Goal: Task Accomplishment & Management: Complete application form

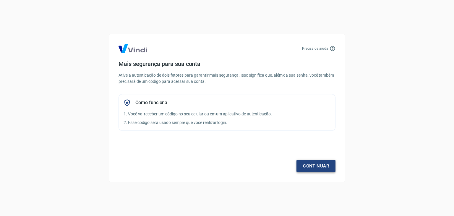
click at [302, 164] on link "Continuar" at bounding box center [316, 166] width 39 height 12
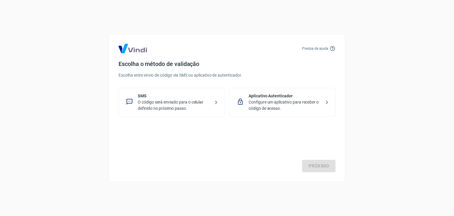
click at [173, 105] on p "O código será enviado para o celular definido no próximo passo." at bounding box center [174, 105] width 72 height 12
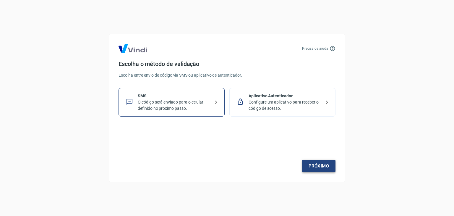
click at [328, 166] on link "Próximo" at bounding box center [318, 166] width 33 height 12
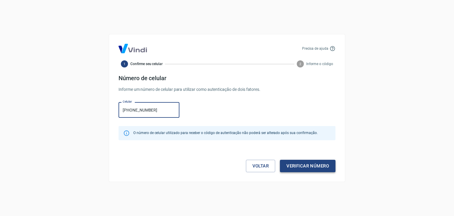
type input "[PHONE_NUMBER]"
click at [313, 166] on button "Verificar número" at bounding box center [308, 166] width 56 height 12
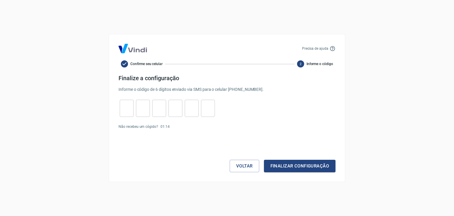
click at [132, 110] on input "tel" at bounding box center [127, 108] width 14 height 13
type input "1"
type input "3"
type input "7"
type input "3"
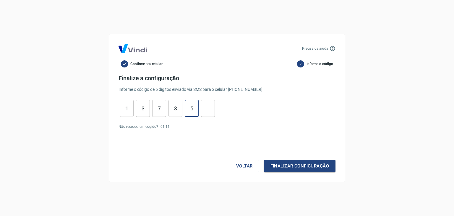
type input "5"
type input "1"
click at [264, 160] on button "Finalizar configuração" at bounding box center [300, 166] width 72 height 12
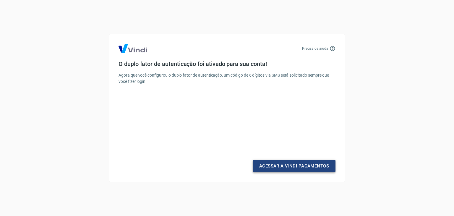
click at [296, 165] on link "Acessar a Vindi Pagamentos" at bounding box center [294, 166] width 83 height 12
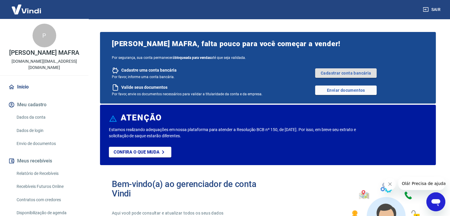
click at [341, 72] on link "Cadastrar conta bancária" at bounding box center [346, 72] width 62 height 9
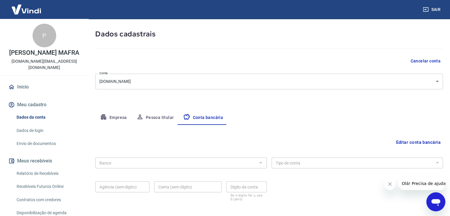
scroll to position [53, 0]
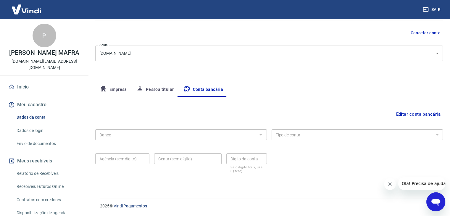
click at [207, 138] on div "Banco" at bounding box center [181, 134] width 172 height 11
click at [112, 90] on button "Empresa" at bounding box center [113, 90] width 36 height 14
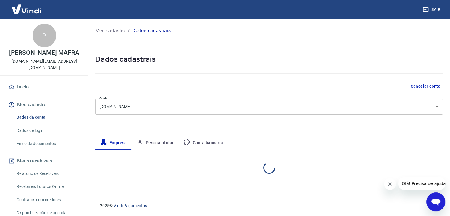
scroll to position [0, 0]
select select "SP"
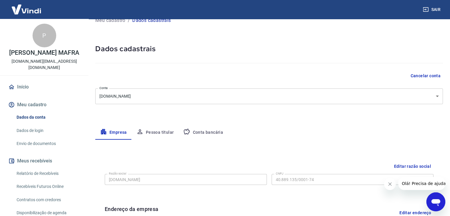
scroll to position [4, 0]
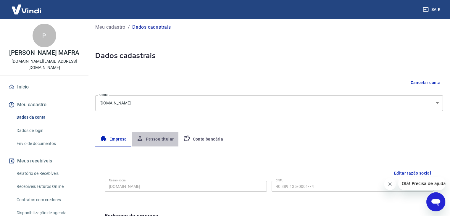
click at [158, 139] on button "Pessoa titular" at bounding box center [155, 139] width 47 height 14
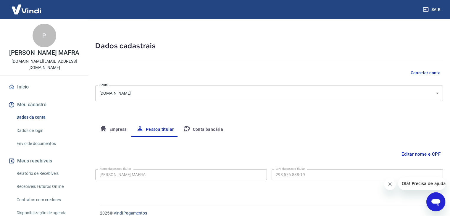
scroll to position [20, 0]
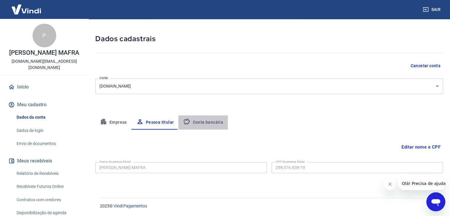
click at [208, 127] on button "Conta bancária" at bounding box center [202, 122] width 49 height 14
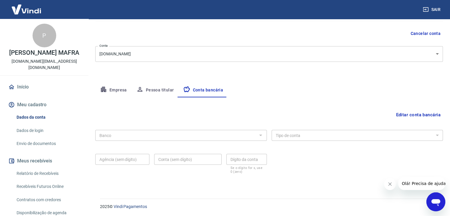
scroll to position [53, 0]
click at [416, 114] on button "Editar conta bancária" at bounding box center [417, 114] width 49 height 11
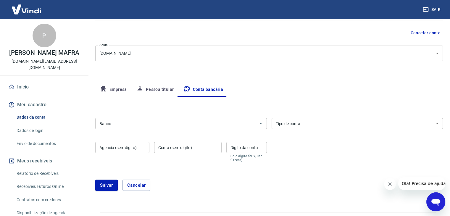
click at [250, 126] on input "Banco" at bounding box center [176, 123] width 158 height 7
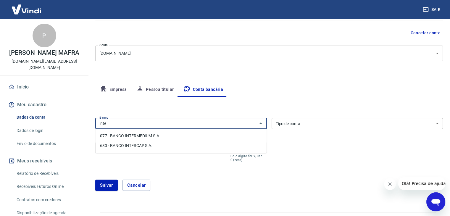
click at [209, 138] on li "077 - BANCO INTERMEDIUM S.A." at bounding box center [180, 136] width 171 height 10
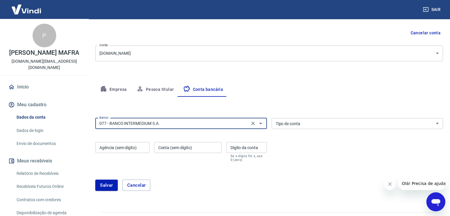
type input "077 - BANCO INTERMEDIUM S.A."
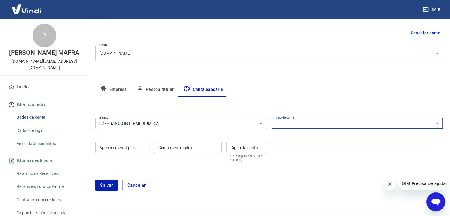
click at [329, 124] on select "Conta Corrente Conta Poupança" at bounding box center [358, 123] width 172 height 11
select select "1"
click at [272, 118] on select "Conta Corrente Conta Poupança" at bounding box center [358, 123] width 172 height 11
click at [133, 148] on input "Agência (sem dígito)" at bounding box center [122, 147] width 54 height 11
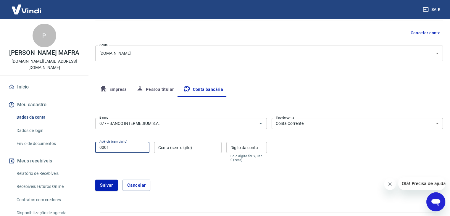
type input "0001"
click at [202, 146] on input "Conta (sem dígito)" at bounding box center [187, 147] width 67 height 11
type input "13045784"
click at [249, 148] on input "Dígito da conta" at bounding box center [246, 147] width 41 height 11
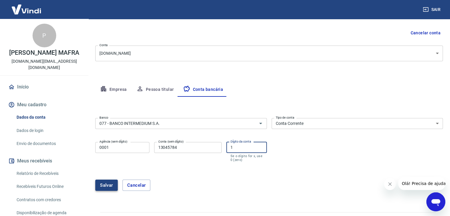
type input "1"
click at [113, 185] on button "Salvar" at bounding box center [106, 185] width 22 height 11
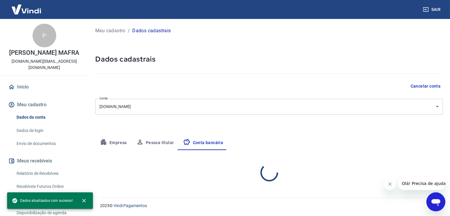
scroll to position [0, 0]
select select "1"
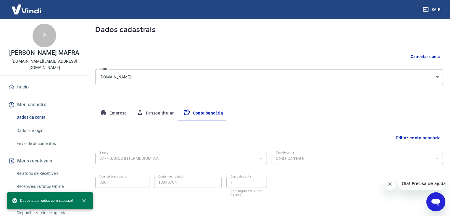
scroll to position [53, 0]
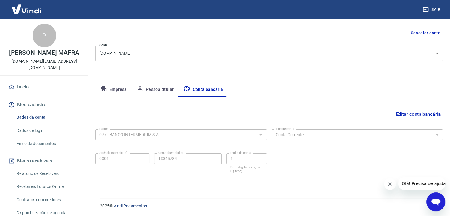
click at [19, 144] on link "Envio de documentos" at bounding box center [47, 144] width 67 height 12
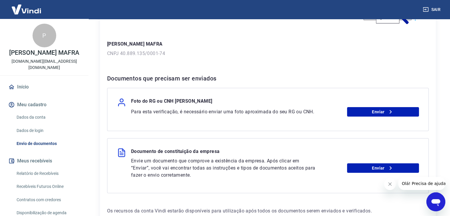
scroll to position [89, 0]
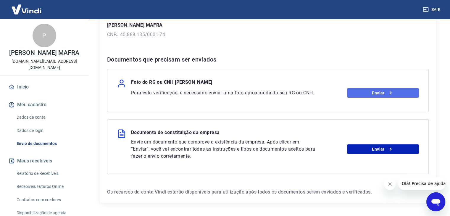
click at [356, 91] on link "Enviar" at bounding box center [383, 92] width 72 height 9
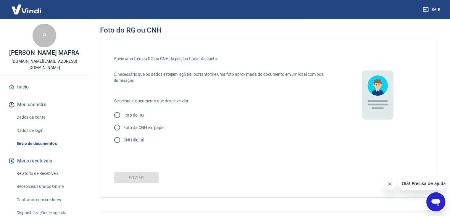
click at [120, 125] on input "Foto da CNH em papel" at bounding box center [117, 127] width 12 height 12
radio input "true"
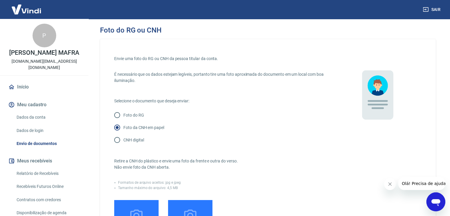
click at [125, 140] on p "CNH digital" at bounding box center [133, 140] width 20 height 6
click at [123, 140] on input "CNH digital" at bounding box center [117, 140] width 12 height 12
radio input "true"
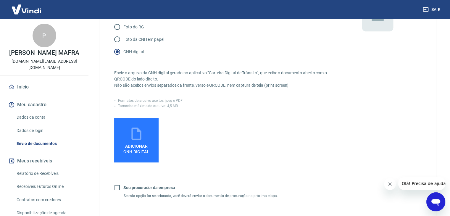
scroll to position [89, 0]
click at [139, 135] on icon at bounding box center [136, 133] width 15 height 15
click at [0, 0] on input "Adicionar CNH Digital" at bounding box center [0, 0] width 0 height 0
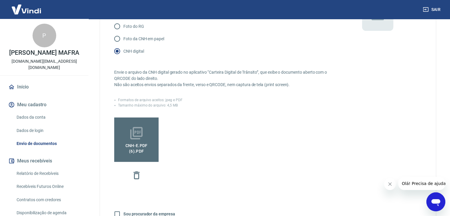
click at [135, 146] on span "CNH-e.pdf (6).pdf" at bounding box center [137, 146] width 40 height 13
click at [0, 0] on input "CNH-e.pdf (6).pdf" at bounding box center [0, 0] width 0 height 0
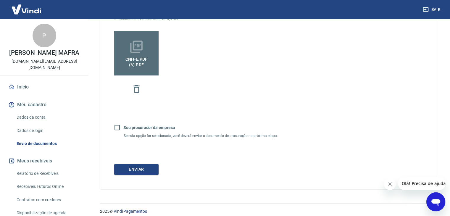
scroll to position [180, 0]
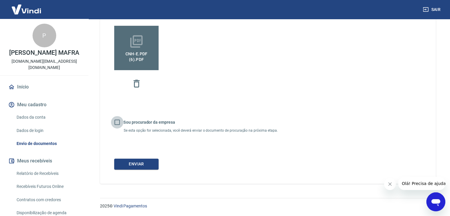
click at [115, 123] on input "Sou procurador da empresa" at bounding box center [117, 122] width 12 height 12
checkbox input "true"
click at [138, 162] on button "Continuar" at bounding box center [136, 164] width 44 height 11
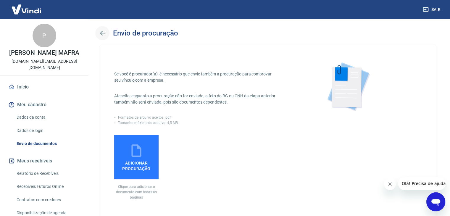
click at [101, 30] on icon "button" at bounding box center [102, 33] width 7 height 7
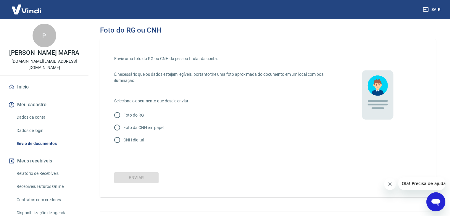
click at [126, 140] on p "CNH digital" at bounding box center [133, 140] width 20 height 6
click at [123, 140] on input "CNH digital" at bounding box center [117, 140] width 12 height 12
radio input "true"
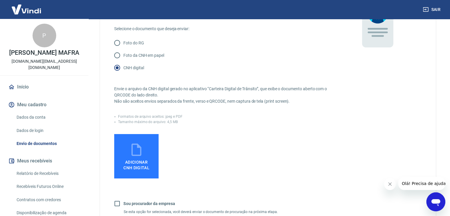
scroll to position [89, 0]
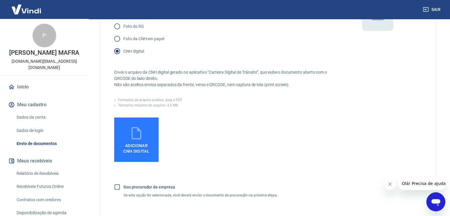
click at [136, 143] on span "Adicionar CNH Digital" at bounding box center [136, 148] width 26 height 11
click at [0, 0] on input "Adicionar CNH Digital" at bounding box center [0, 0] width 0 height 0
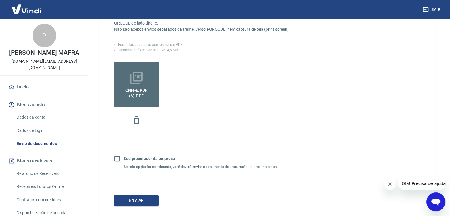
scroll to position [148, 0]
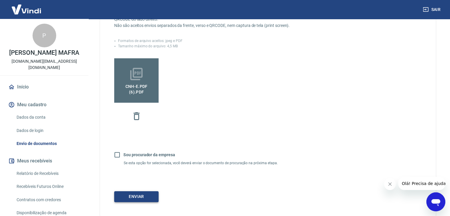
click at [135, 197] on button "Enviar" at bounding box center [136, 196] width 44 height 11
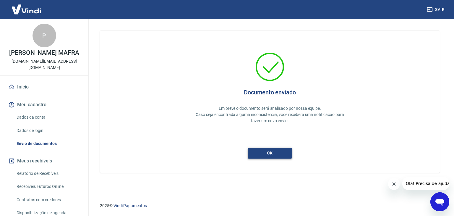
click at [256, 152] on button "ok" at bounding box center [270, 153] width 44 height 11
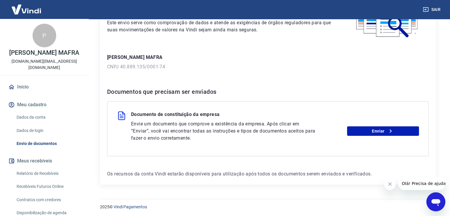
scroll to position [58, 0]
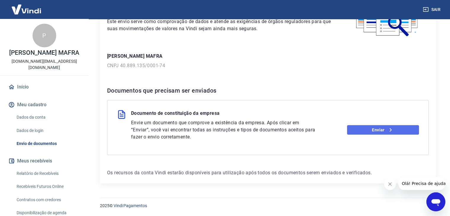
click at [384, 128] on link "Enviar" at bounding box center [383, 129] width 72 height 9
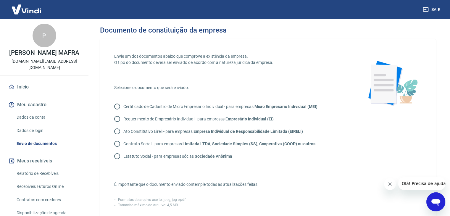
click at [130, 146] on p "Contrato Social - para empresas Limitada LTDA, Sociedade Simples (SS), Cooperat…" at bounding box center [219, 144] width 192 height 6
click at [123, 146] on input "Contrato Social - para empresas Limitada LTDA, Sociedade Simples (SS), Cooperat…" at bounding box center [117, 144] width 12 height 12
radio input "true"
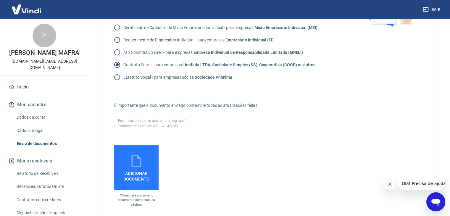
scroll to position [118, 0]
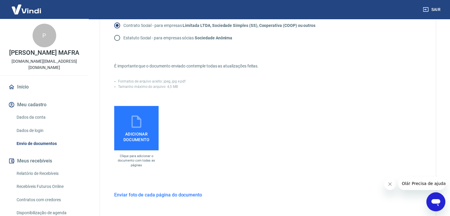
click at [138, 141] on span "Adicionar documento" at bounding box center [137, 135] width 40 height 13
click at [0, 0] on input "Adicionar documento" at bounding box center [0, 0] width 0 height 0
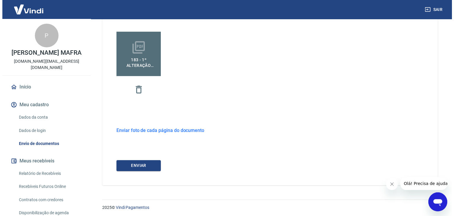
scroll to position [194, 0]
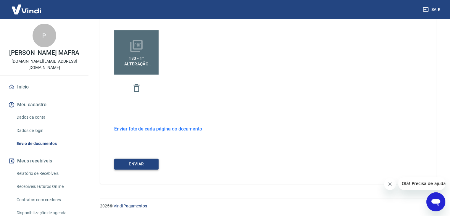
click at [134, 164] on button "ENVIAR" at bounding box center [136, 164] width 44 height 11
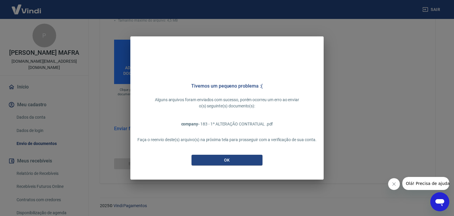
scroll to position [185, 0]
click at [248, 168] on div "OK" at bounding box center [226, 167] width 193 height 25
click at [231, 161] on button "OK" at bounding box center [227, 160] width 71 height 11
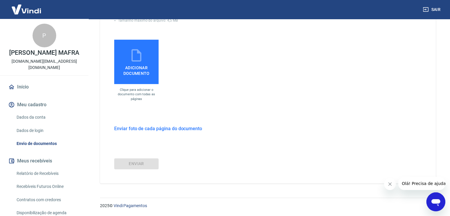
click at [137, 63] on span "Adicionar documento" at bounding box center [137, 69] width 40 height 13
click at [0, 0] on input "Adicionar documento" at bounding box center [0, 0] width 0 height 0
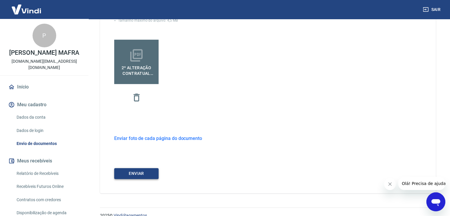
click at [145, 174] on button "ENVIAR" at bounding box center [136, 173] width 44 height 11
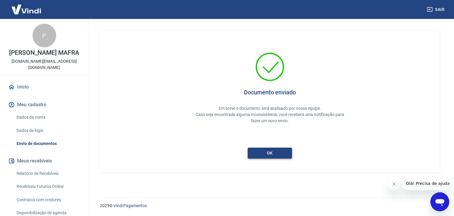
click at [278, 154] on button "ok" at bounding box center [270, 153] width 44 height 11
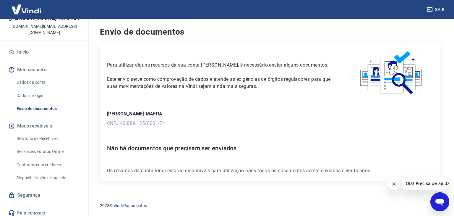
scroll to position [38, 0]
